Goal: Check status: Check status

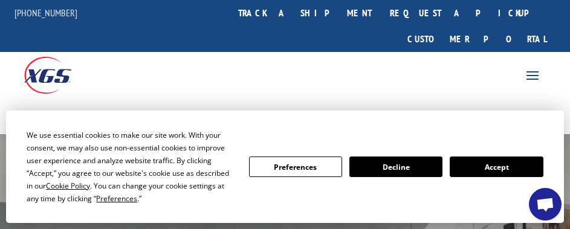
click at [513, 167] on button "Accept" at bounding box center [496, 167] width 93 height 21
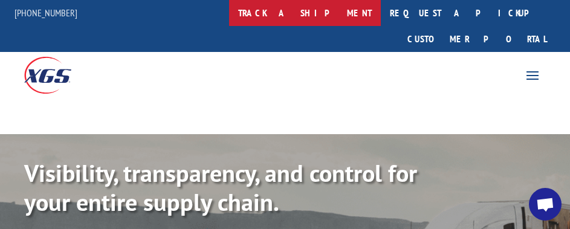
click at [345, 3] on link "track a shipment" at bounding box center [305, 13] width 152 height 26
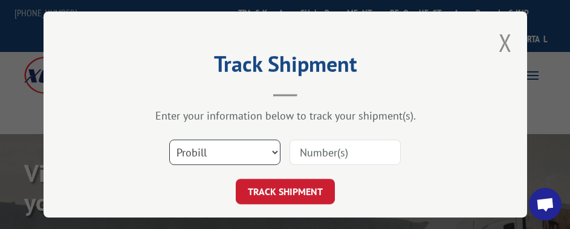
click at [235, 140] on select "Select category... Probill BOL PO" at bounding box center [224, 152] width 111 height 25
select select "po"
click at [169, 140] on select "Select category... Probill BOL PO" at bounding box center [224, 152] width 111 height 25
click at [336, 153] on input at bounding box center [345, 152] width 111 height 25
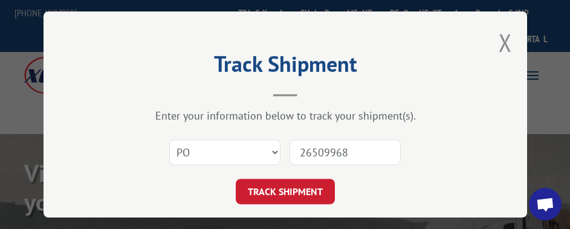
type input "26509968"
click at [236, 179] on button "TRACK SHIPMENT" at bounding box center [285, 191] width 99 height 25
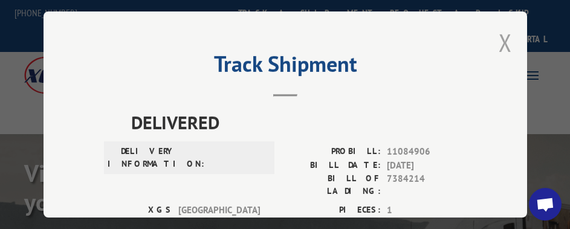
click at [499, 45] on button "Close modal" at bounding box center [505, 43] width 13 height 32
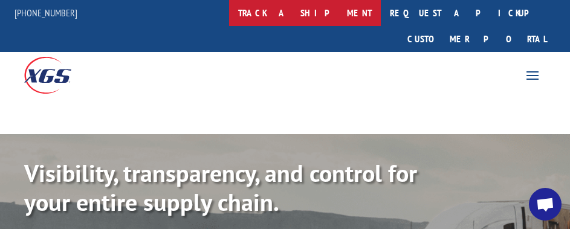
click at [333, 10] on link "track a shipment" at bounding box center [305, 13] width 152 height 26
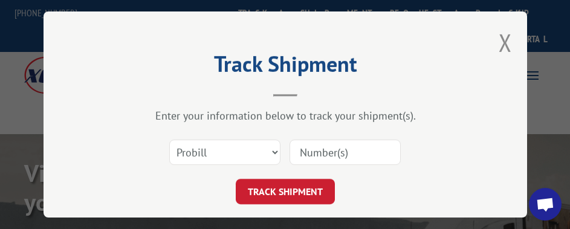
scroll to position [30, 0]
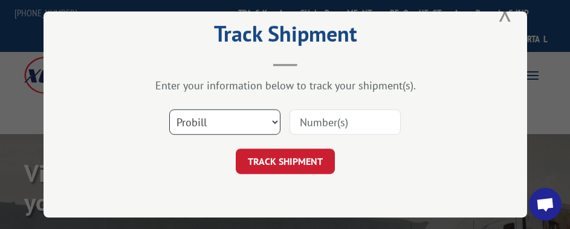
click at [224, 115] on select "Select category... Probill BOL PO" at bounding box center [224, 121] width 111 height 25
select select "po"
click at [169, 109] on select "Select category... Probill BOL PO" at bounding box center [224, 121] width 111 height 25
click at [333, 110] on input at bounding box center [345, 121] width 111 height 25
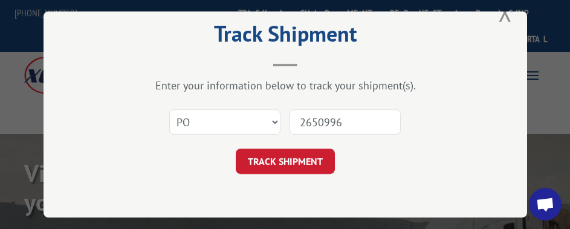
type input "26509969"
click button "TRACK SHIPMENT" at bounding box center [285, 161] width 99 height 25
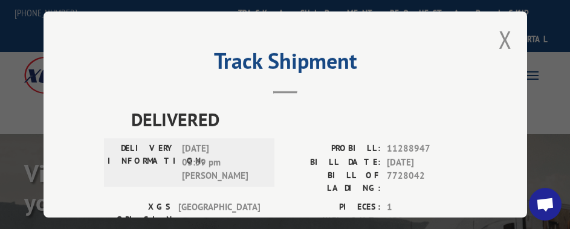
scroll to position [0, 0]
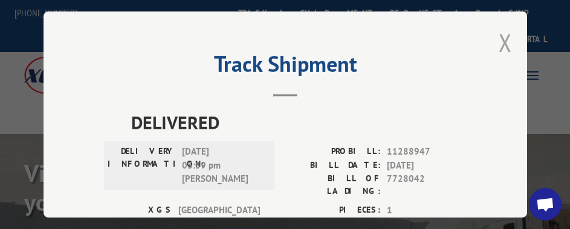
click at [501, 36] on button "Close modal" at bounding box center [505, 43] width 13 height 32
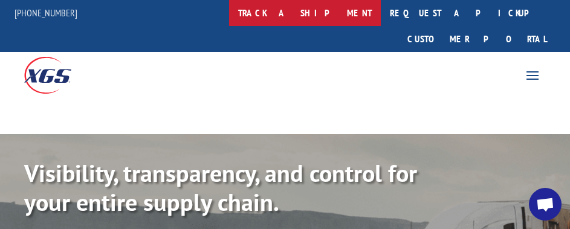
click at [334, 4] on link "track a shipment" at bounding box center [305, 13] width 152 height 26
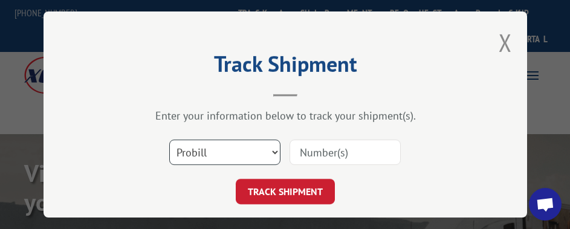
click at [219, 151] on select "Select category... Probill BOL PO" at bounding box center [224, 152] width 111 height 25
select select "po"
click at [169, 140] on select "Select category... Probill BOL PO" at bounding box center [224, 152] width 111 height 25
click at [320, 152] on input at bounding box center [345, 152] width 111 height 25
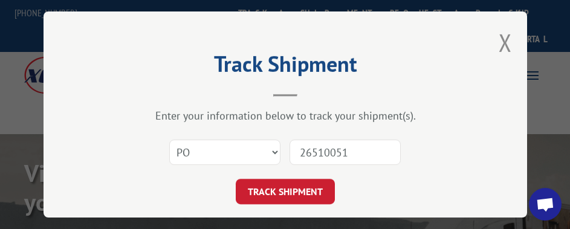
type input "26510051"
click at [236, 179] on button "TRACK SHIPMENT" at bounding box center [285, 191] width 99 height 25
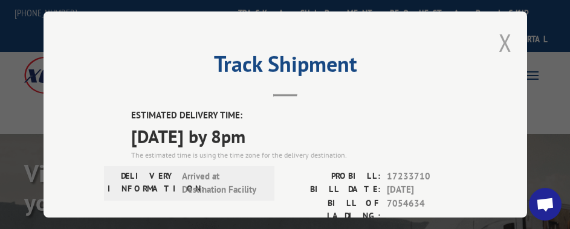
click at [499, 43] on button "Close modal" at bounding box center [505, 43] width 13 height 32
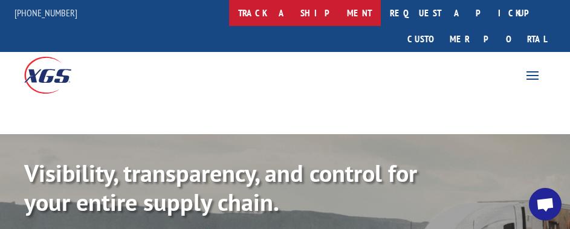
click at [339, 22] on link "track a shipment" at bounding box center [305, 13] width 152 height 26
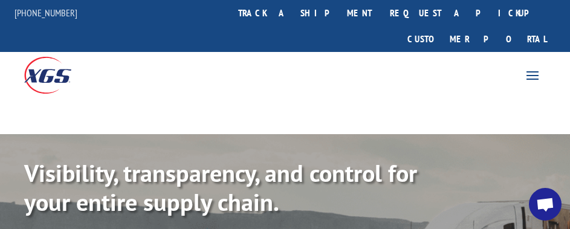
scroll to position [30, 0]
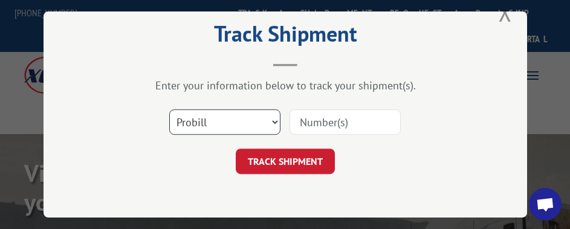
click at [195, 113] on select "Select category... Probill BOL PO" at bounding box center [224, 121] width 111 height 25
select select "po"
click at [169, 109] on select "Select category... Probill BOL PO" at bounding box center [224, 121] width 111 height 25
click at [318, 125] on input at bounding box center [345, 121] width 111 height 25
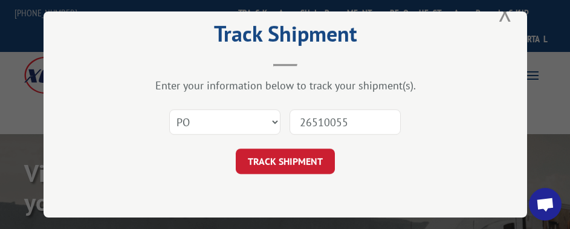
type input "26510055"
click at [236, 149] on button "TRACK SHIPMENT" at bounding box center [285, 161] width 99 height 25
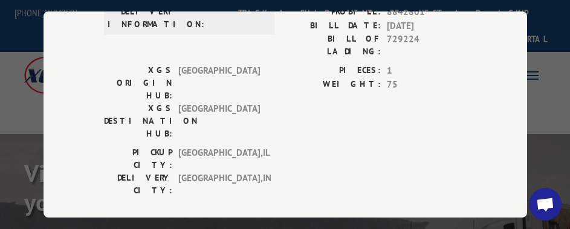
scroll to position [0, 0]
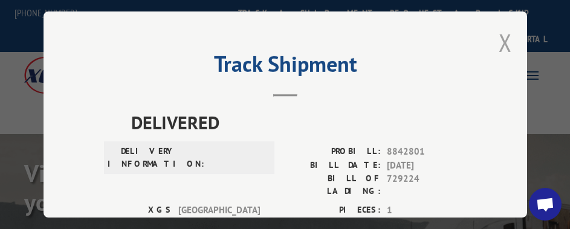
click at [499, 50] on button "Close modal" at bounding box center [505, 43] width 13 height 32
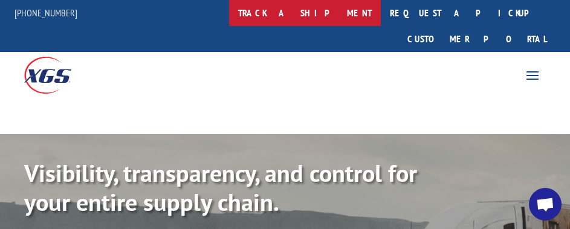
click at [339, 4] on link "track a shipment" at bounding box center [305, 13] width 152 height 26
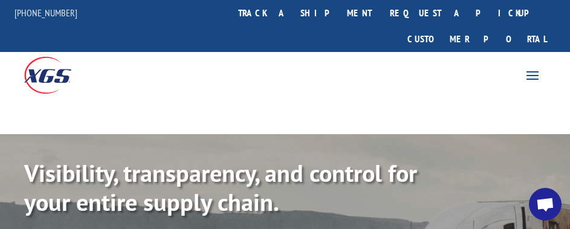
scroll to position [30, 0]
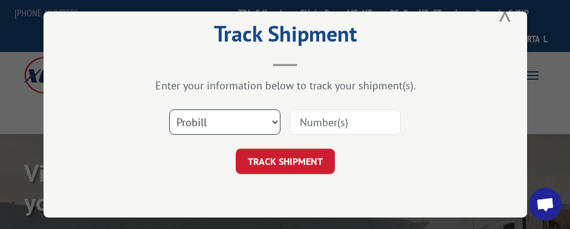
click at [222, 109] on select "Select category... Probill BOL PO" at bounding box center [224, 121] width 111 height 25
select select "po"
click at [169, 109] on select "Select category... Probill BOL PO" at bounding box center [224, 121] width 111 height 25
click at [323, 131] on input at bounding box center [345, 121] width 111 height 25
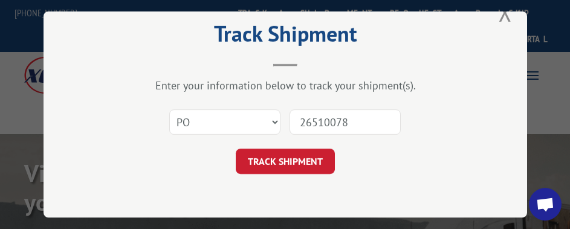
type input "26510078"
click at [236, 149] on button "TRACK SHIPMENT" at bounding box center [285, 161] width 99 height 25
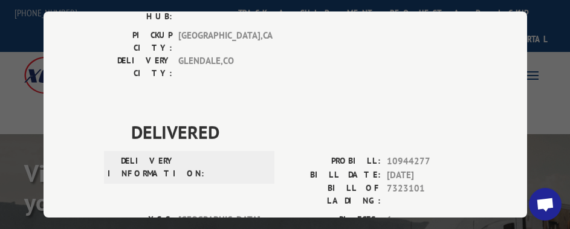
scroll to position [181, 0]
